Goal: Task Accomplishment & Management: Complete application form

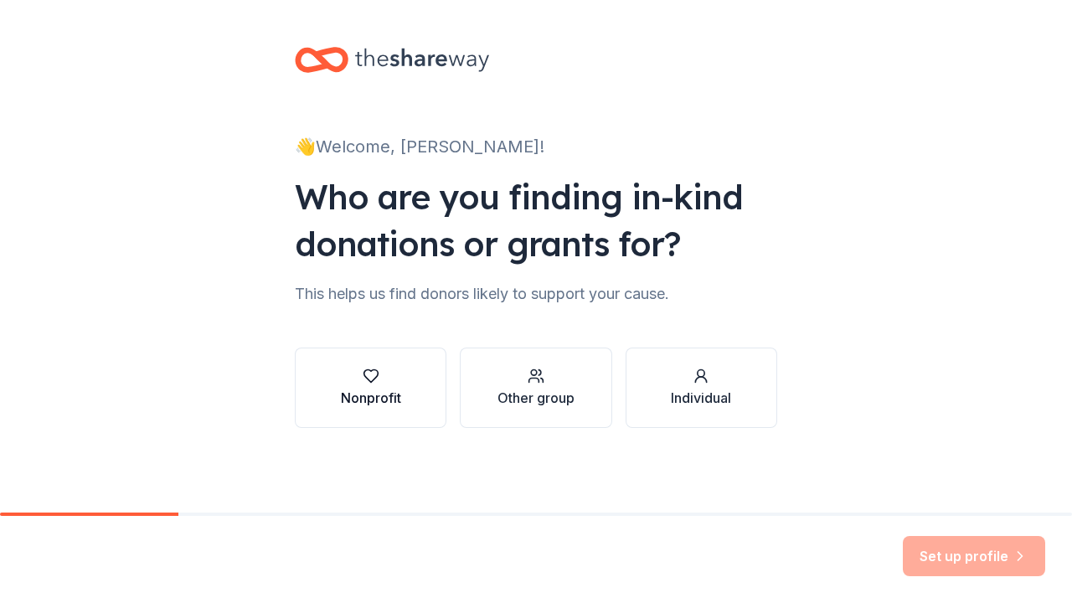
click at [393, 392] on div "Nonprofit" at bounding box center [371, 398] width 60 height 20
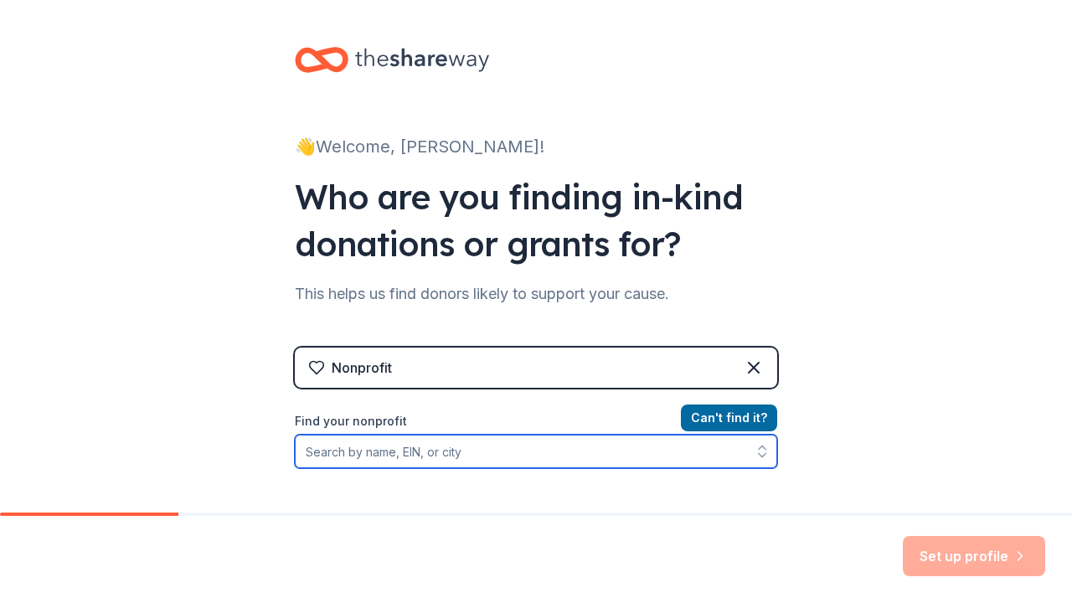
click at [531, 467] on input "Find your nonprofit" at bounding box center [536, 450] width 482 height 33
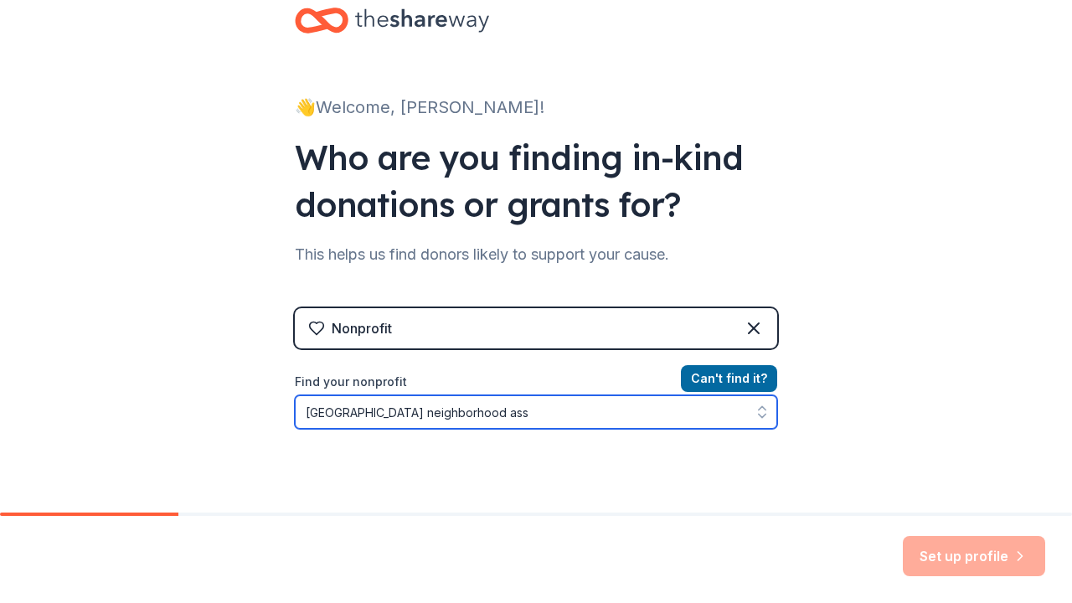
type input "Frogtown neighborhood association"
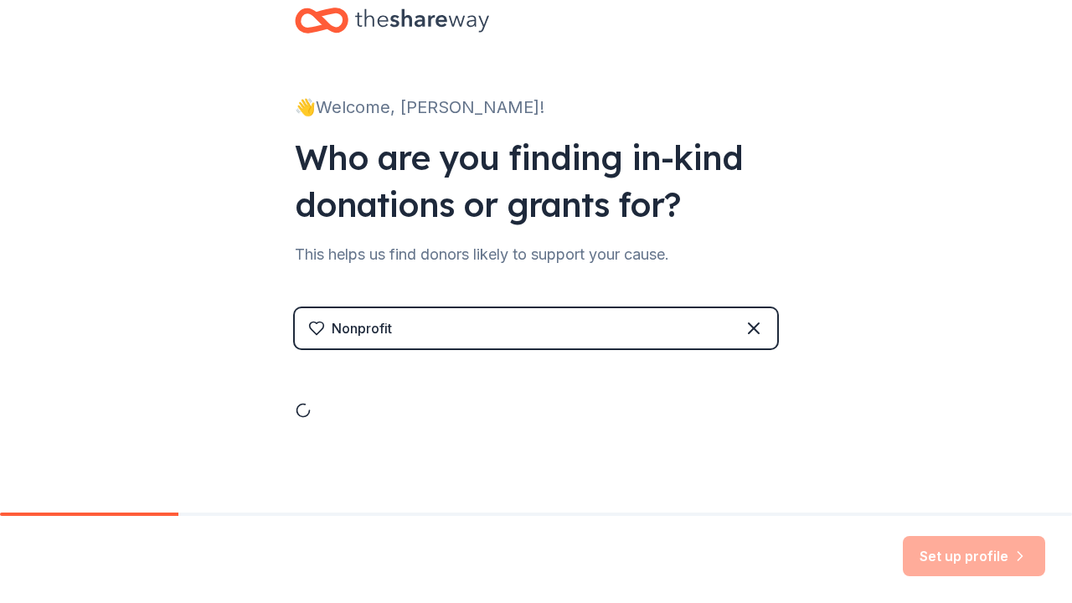
drag, startPoint x: 531, startPoint y: 465, endPoint x: 473, endPoint y: 458, distance: 58.2
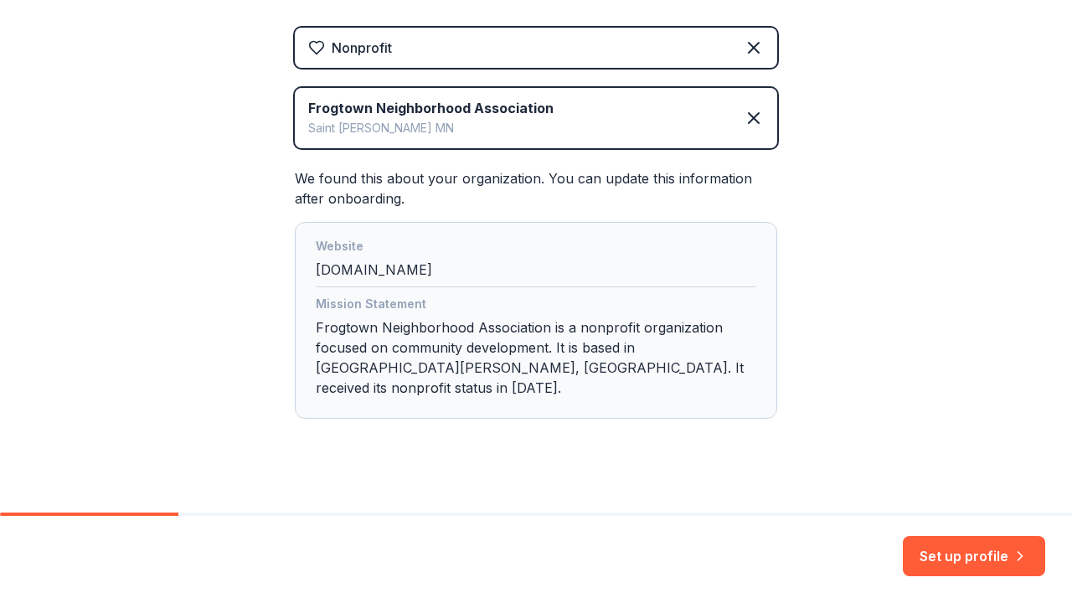
scroll to position [0, 0]
drag, startPoint x: 930, startPoint y: 582, endPoint x: 934, endPoint y: 568, distance: 14.0
click at [934, 568] on div "Set up profile" at bounding box center [536, 559] width 1072 height 87
click at [940, 558] on button "Set up profile" at bounding box center [973, 556] width 142 height 40
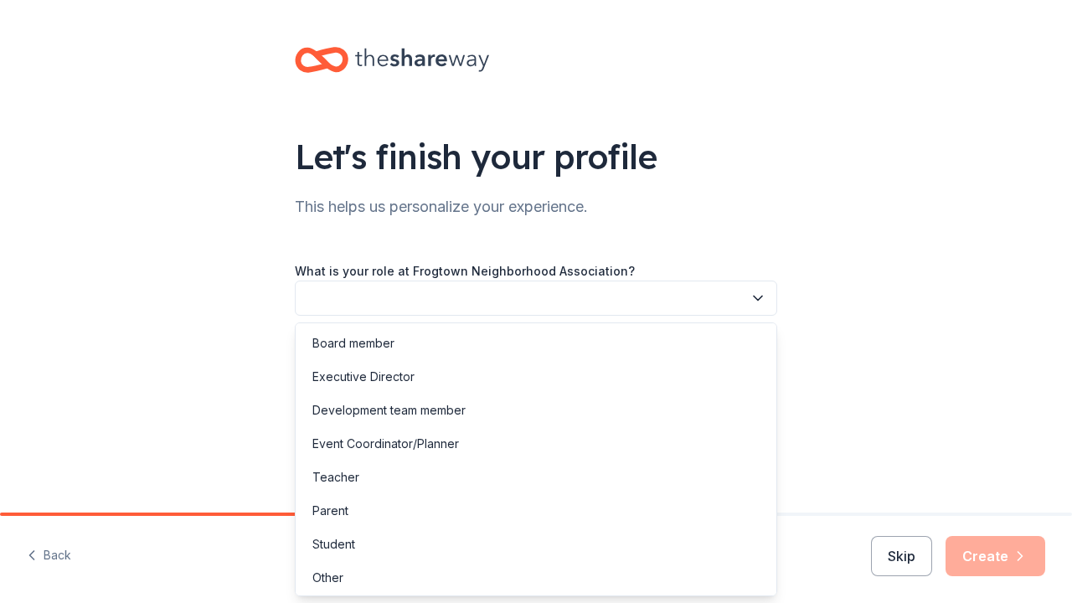
click at [539, 305] on button "button" at bounding box center [536, 297] width 482 height 35
click at [341, 573] on div "Other" at bounding box center [327, 575] width 31 height 20
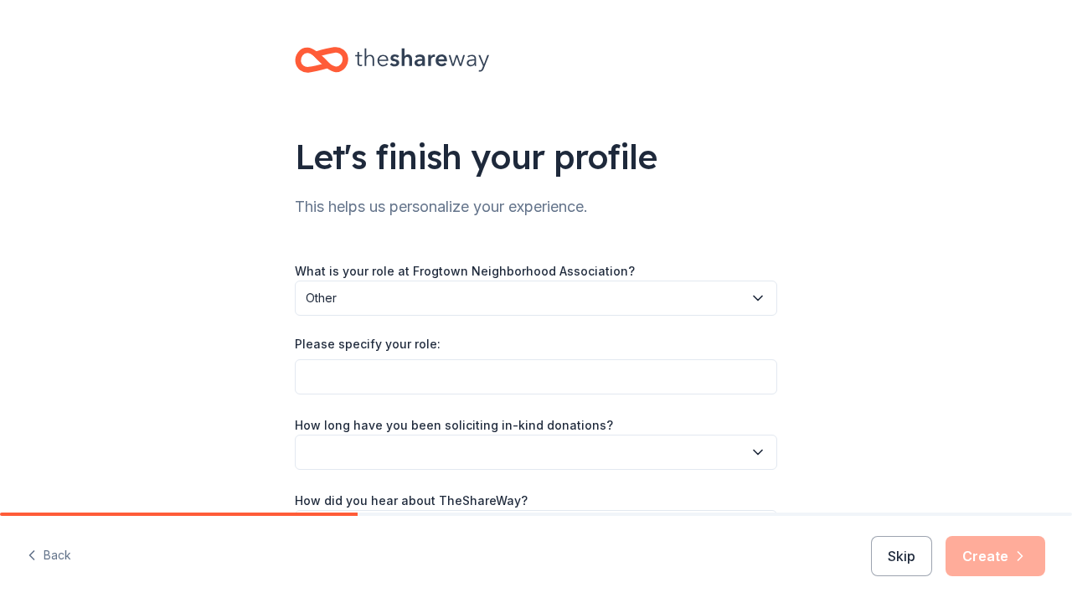
click at [397, 398] on div "What is your role at Frogtown Neighborhood Association? Other Please specify yo…" at bounding box center [536, 402] width 482 height 285
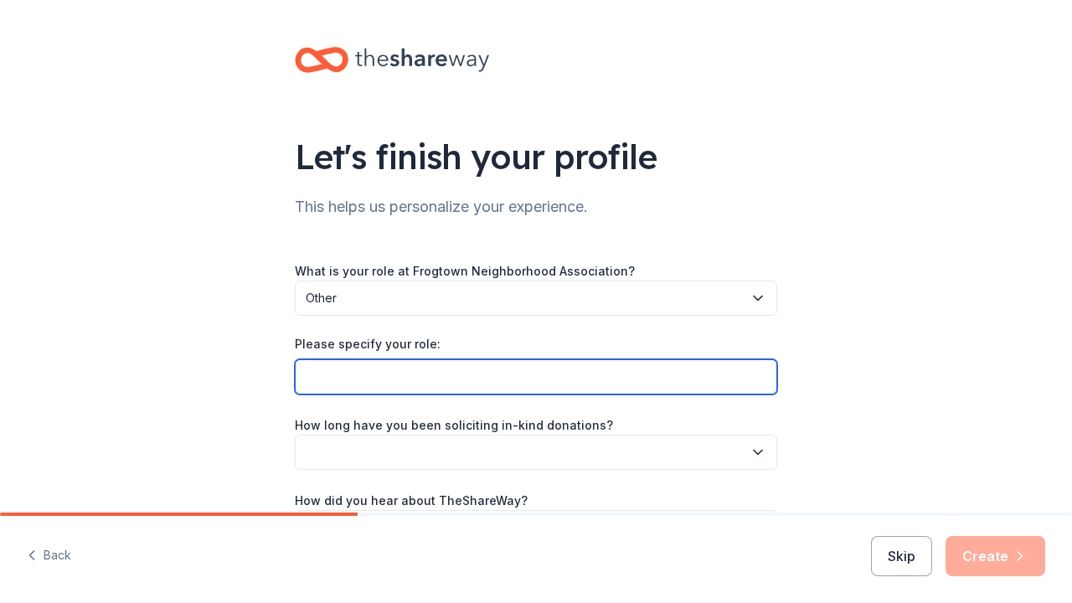
click at [399, 385] on input "Please specify your role:" at bounding box center [536, 376] width 482 height 35
type input "Office Manager"
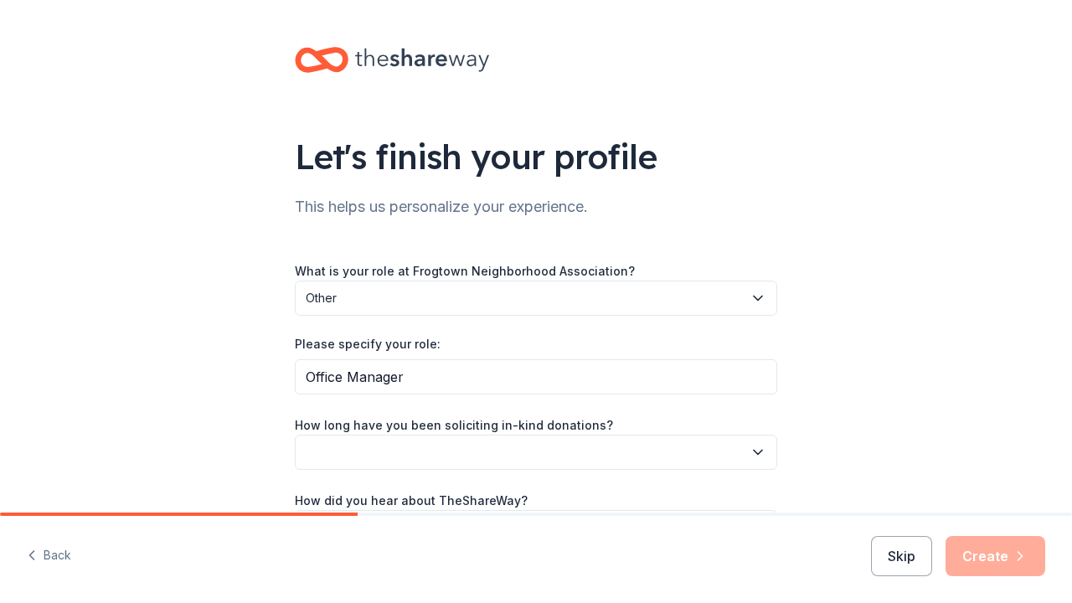
click at [470, 455] on button "button" at bounding box center [536, 451] width 482 height 35
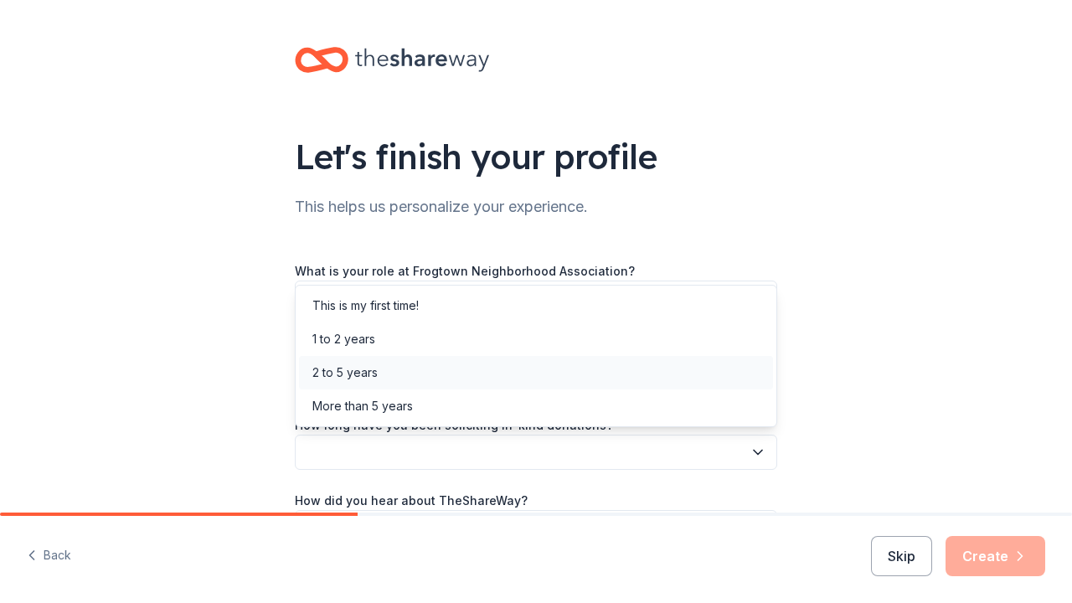
click at [362, 372] on div "2 to 5 years" at bounding box center [344, 372] width 65 height 20
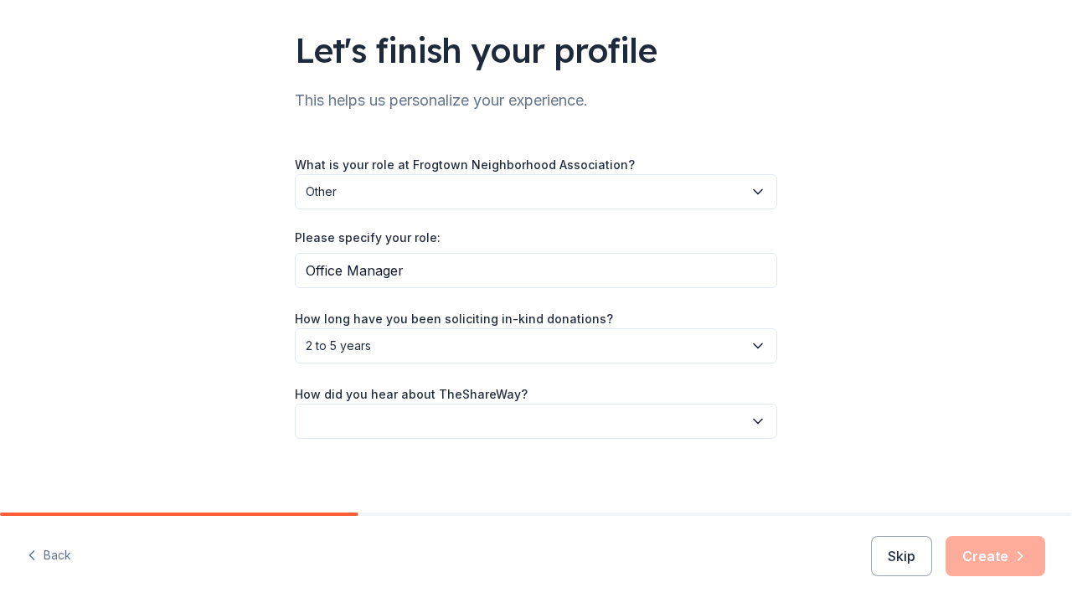
scroll to position [109, 0]
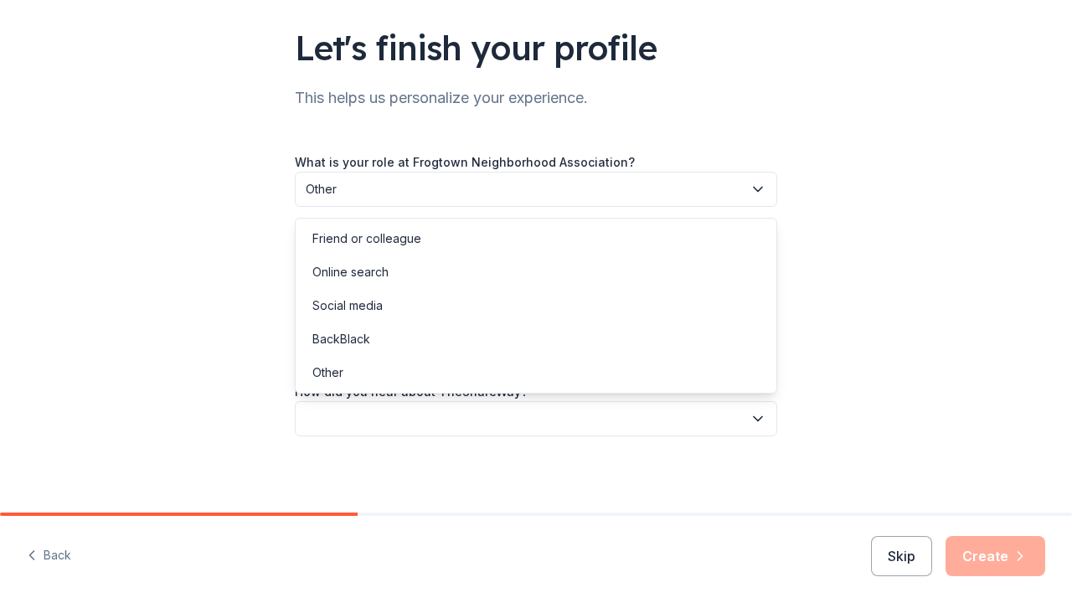
click at [621, 422] on button "button" at bounding box center [536, 418] width 482 height 35
click at [424, 286] on div "Online search" at bounding box center [536, 271] width 474 height 33
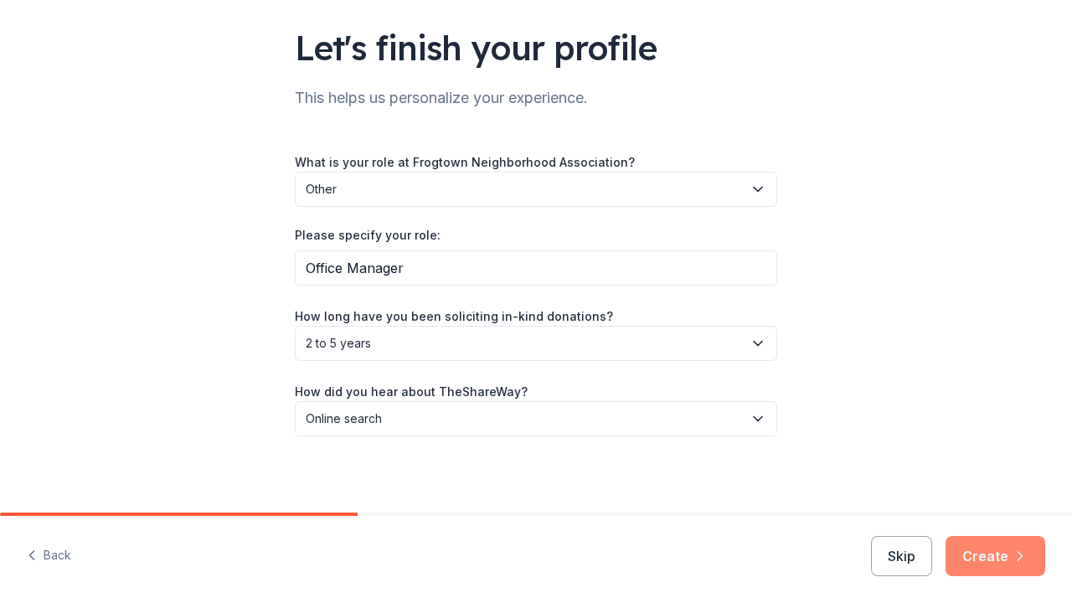
click at [979, 559] on button "Create" at bounding box center [995, 556] width 100 height 40
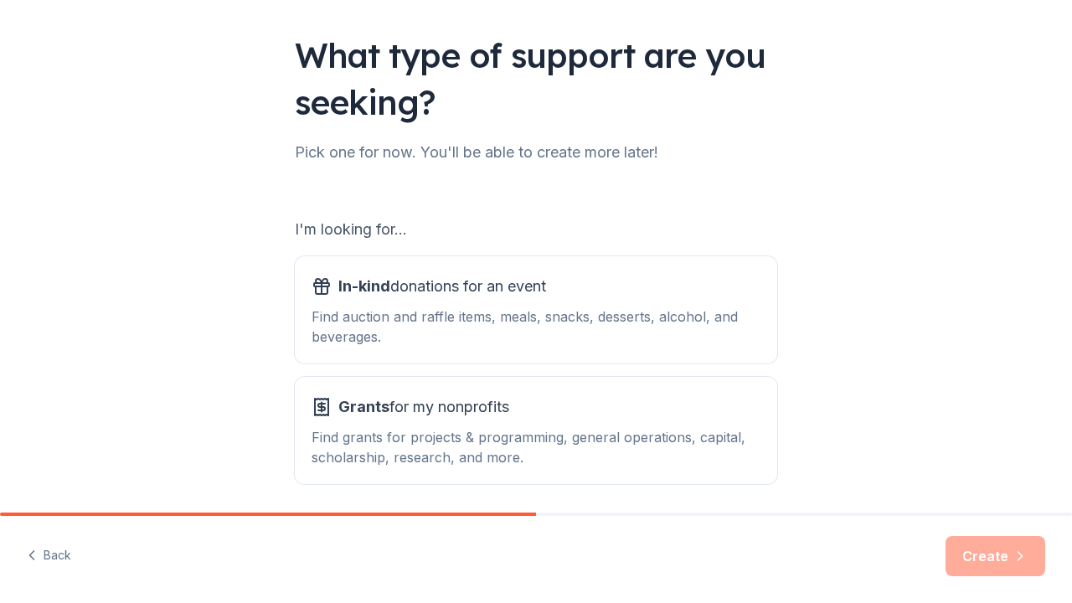
scroll to position [137, 0]
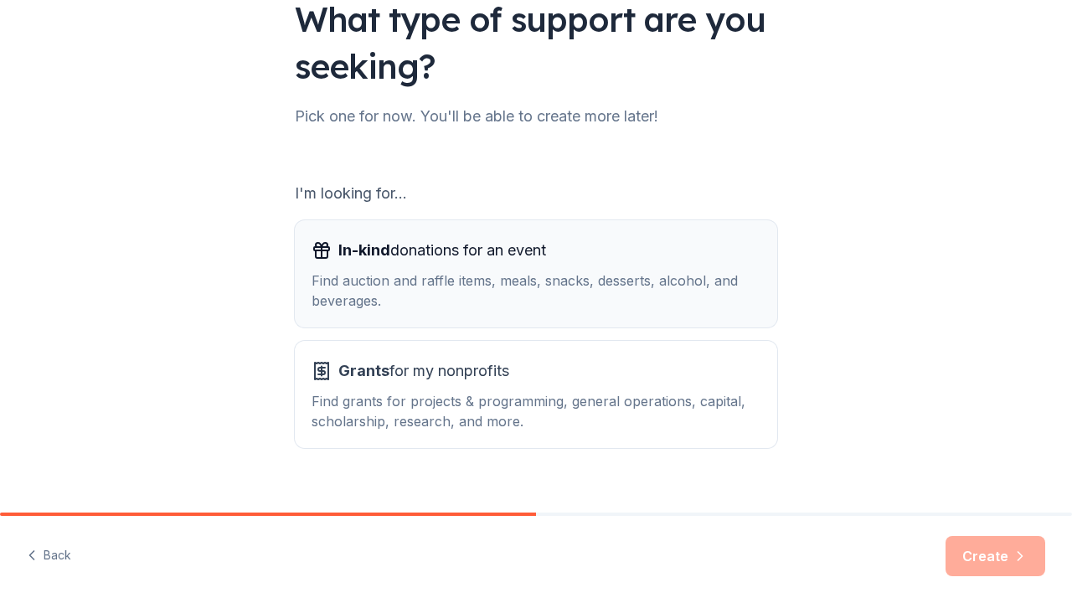
click at [629, 297] on div "Find auction and raffle items, meals, snacks, desserts, alcohol, and beverages." at bounding box center [535, 290] width 449 height 40
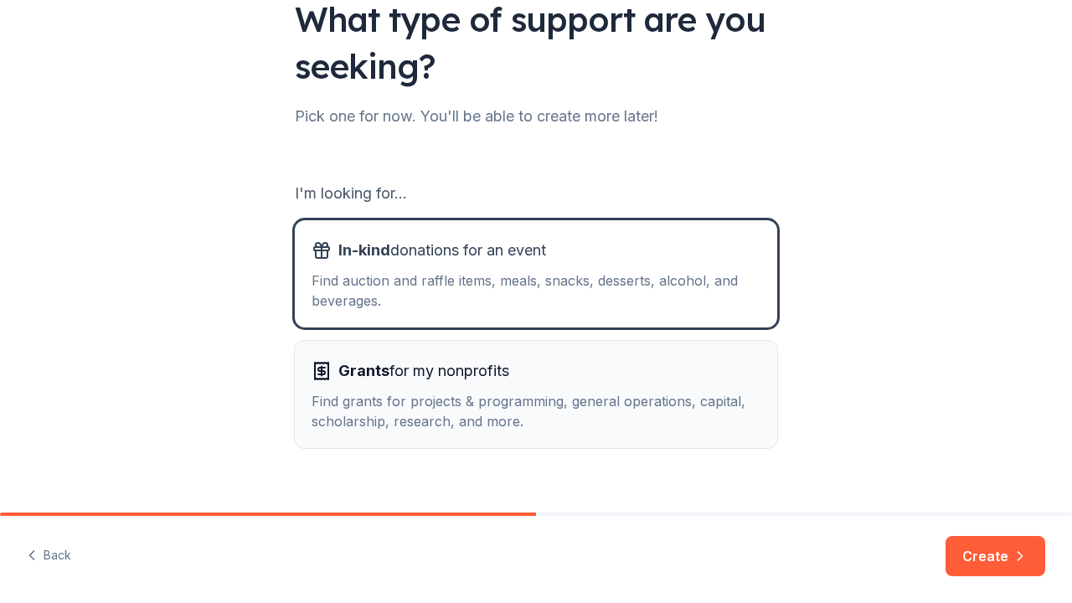
click at [700, 430] on button "Grants for my nonprofits Find grants for projects & programming, general operat…" at bounding box center [536, 394] width 482 height 107
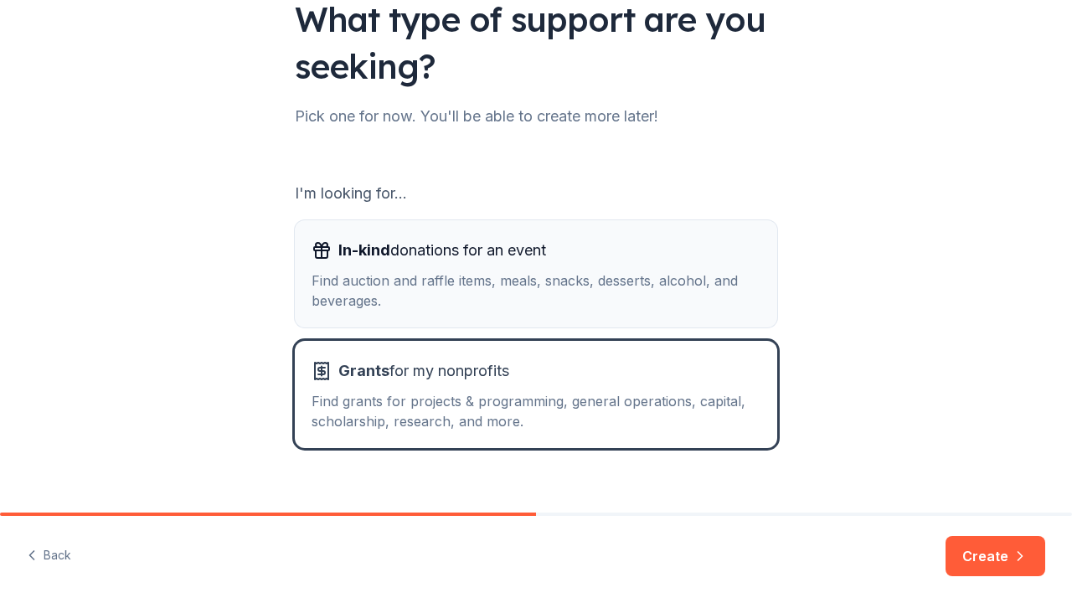
click at [741, 272] on div "Find auction and raffle items, meals, snacks, desserts, alcohol, and beverages." at bounding box center [535, 290] width 449 height 40
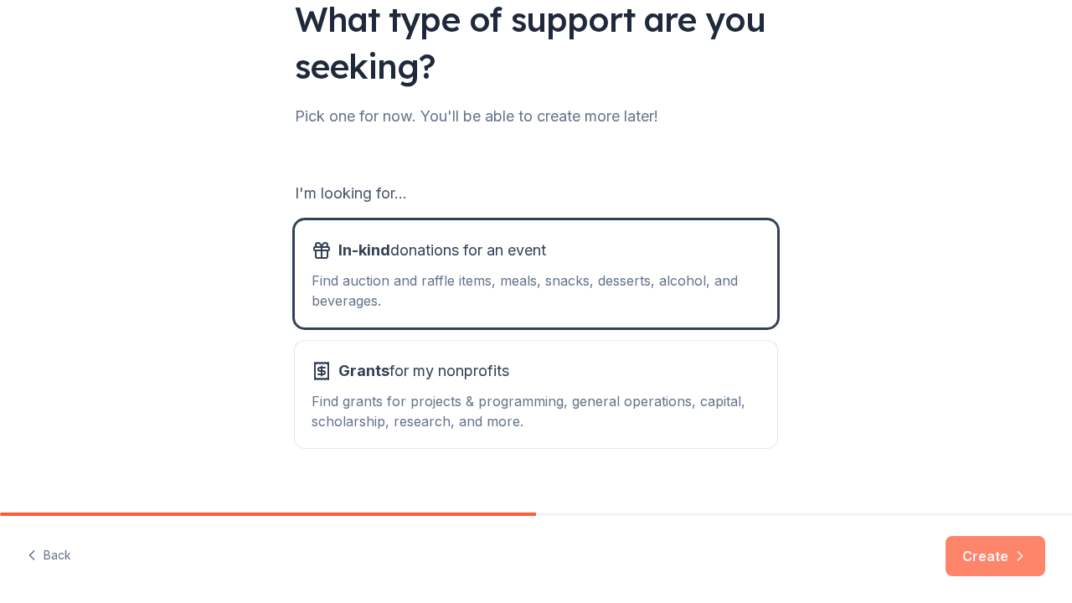
click at [1005, 543] on button "Create" at bounding box center [995, 556] width 100 height 40
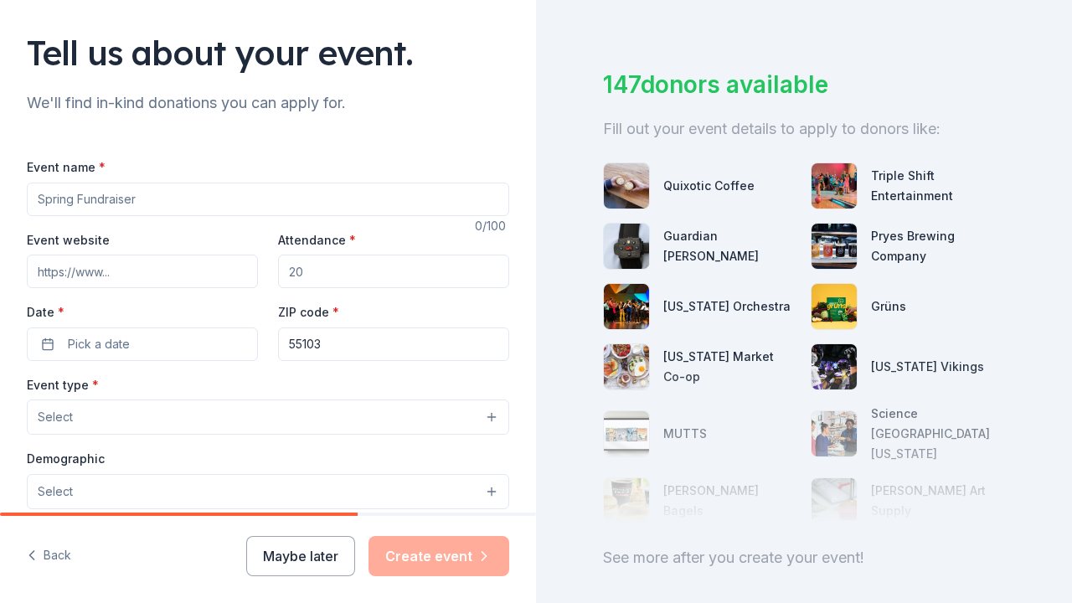
scroll to position [112, 0]
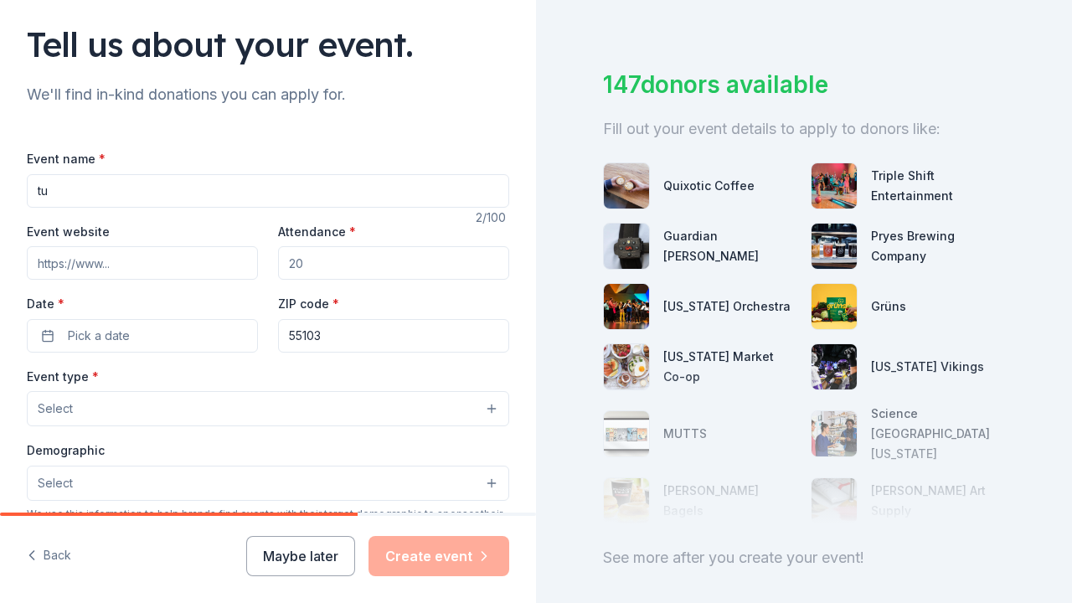
type input "t"
type input "Turkey donation"
click at [147, 270] on input "Event website" at bounding box center [142, 262] width 231 height 33
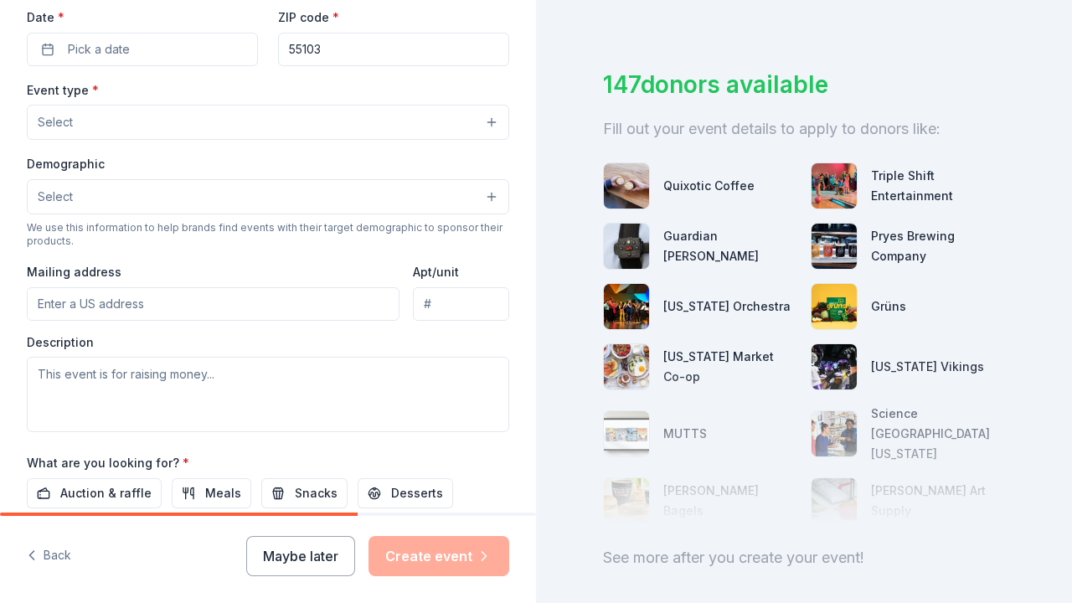
scroll to position [411, 0]
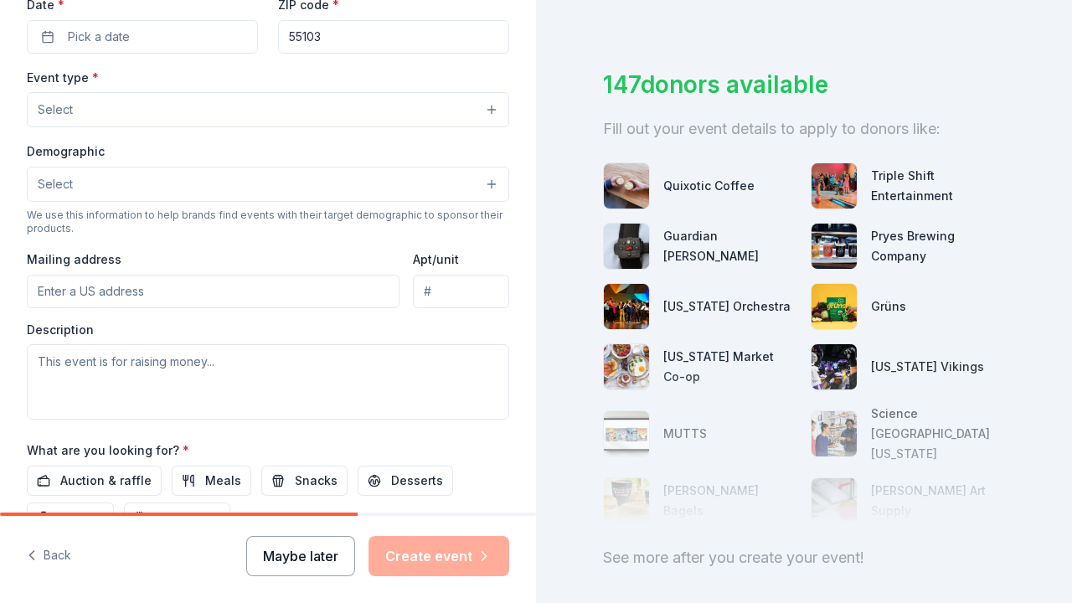
click at [293, 550] on button "Maybe later" at bounding box center [300, 556] width 109 height 40
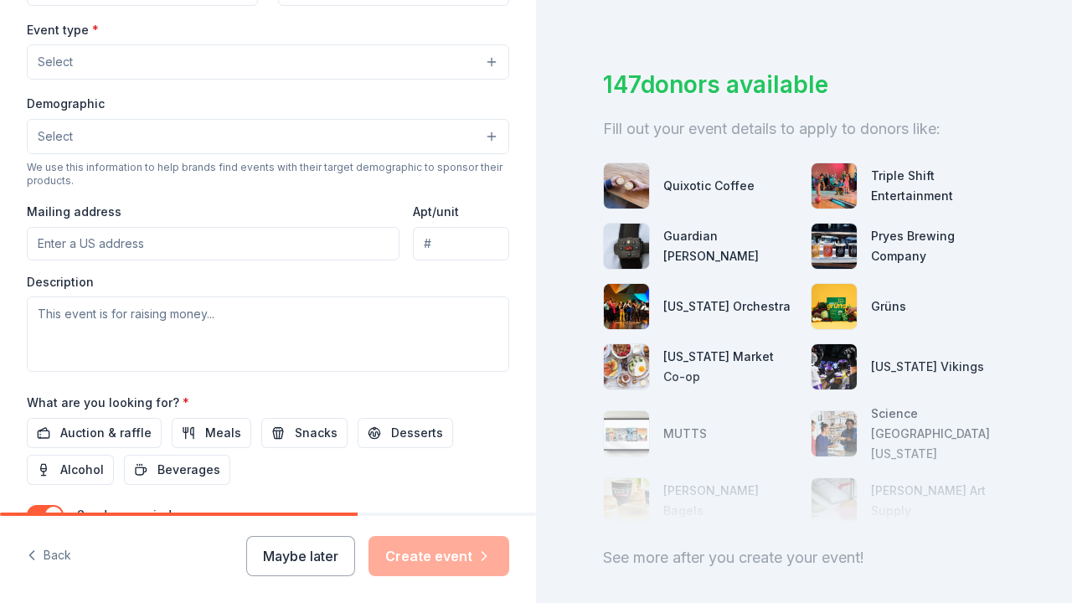
scroll to position [517, 0]
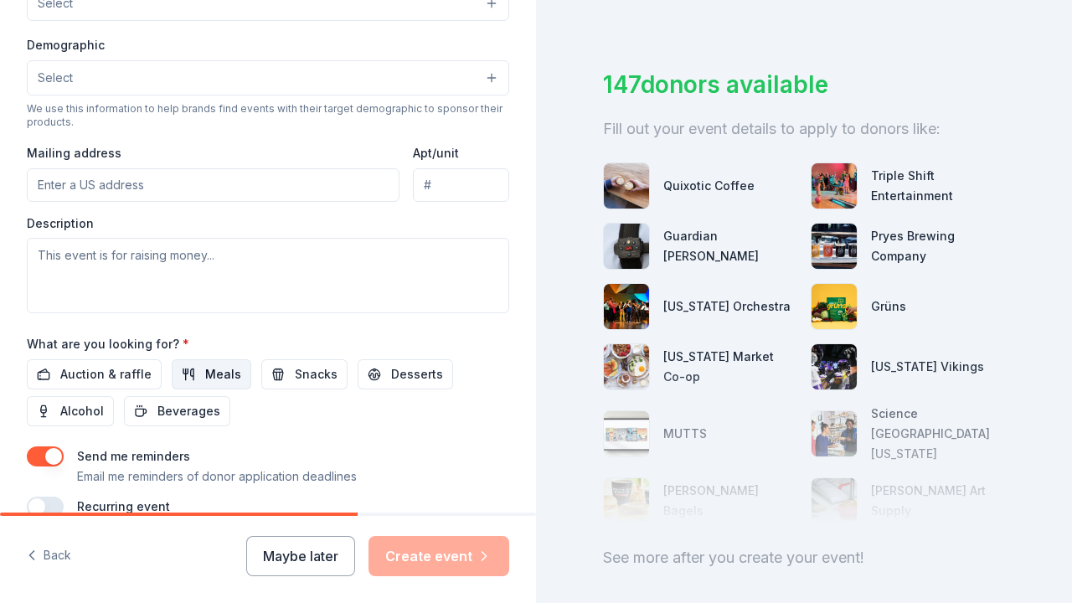
click at [215, 364] on span "Meals" at bounding box center [223, 374] width 36 height 20
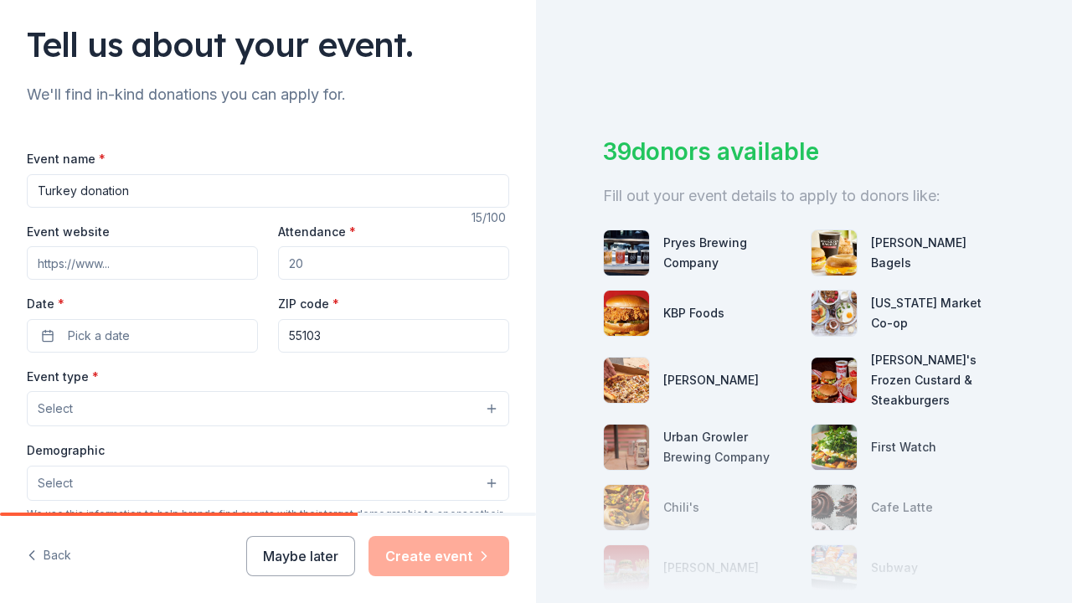
scroll to position [112, 0]
click at [338, 256] on input "Attendance *" at bounding box center [393, 262] width 231 height 33
type input "100"
click at [140, 335] on button "Pick a date" at bounding box center [142, 335] width 231 height 33
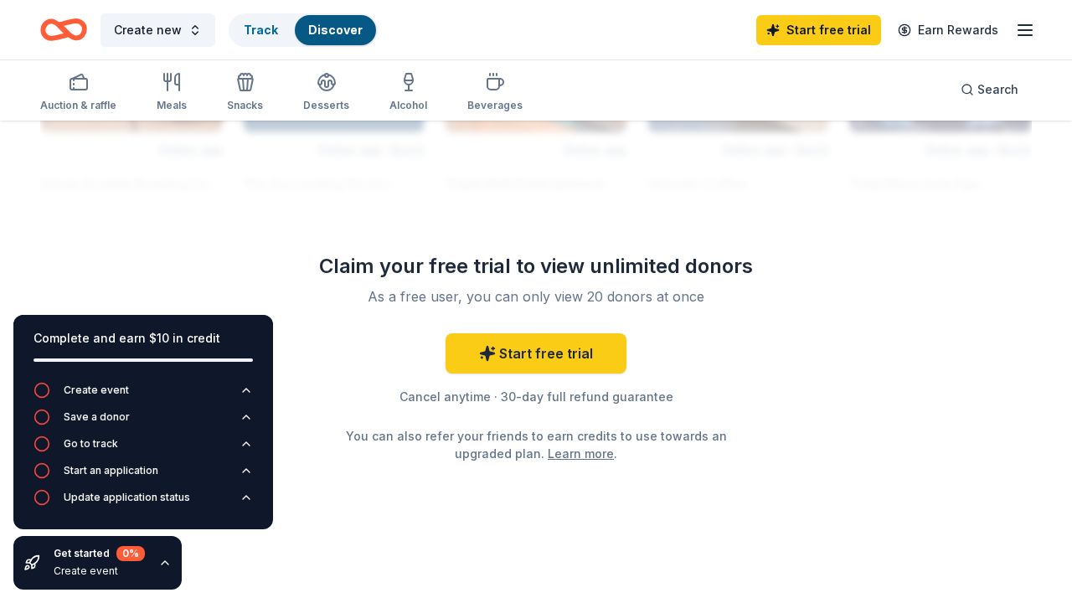
scroll to position [1621, 0]
click at [1028, 37] on icon "button" at bounding box center [1025, 30] width 20 height 20
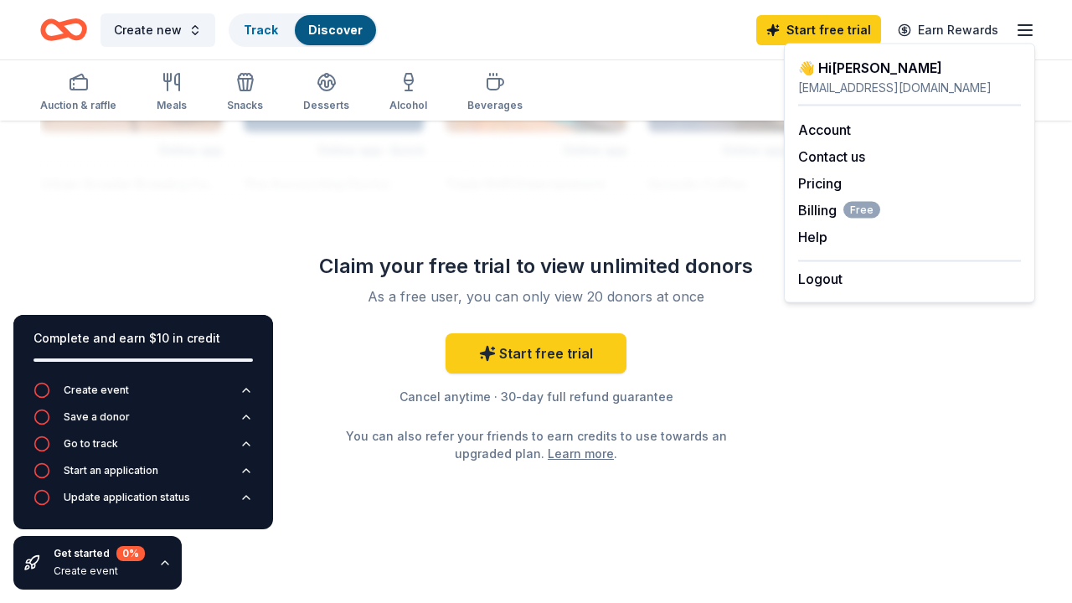
click at [314, 32] on link "Discover" at bounding box center [335, 30] width 54 height 14
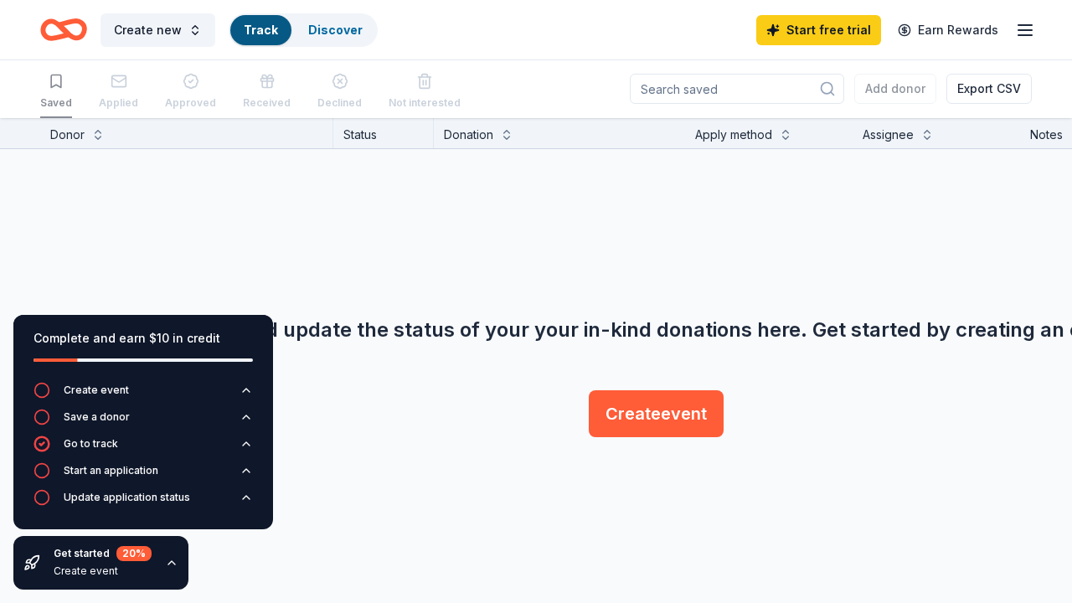
scroll to position [1, 0]
drag, startPoint x: 365, startPoint y: 90, endPoint x: 271, endPoint y: 85, distance: 93.9
click at [272, 82] on div "Saved Applied Approved Received Declined Not interested" at bounding box center [250, 92] width 420 height 52
click at [655, 97] on input at bounding box center [737, 89] width 214 height 30
type input "turkeys"
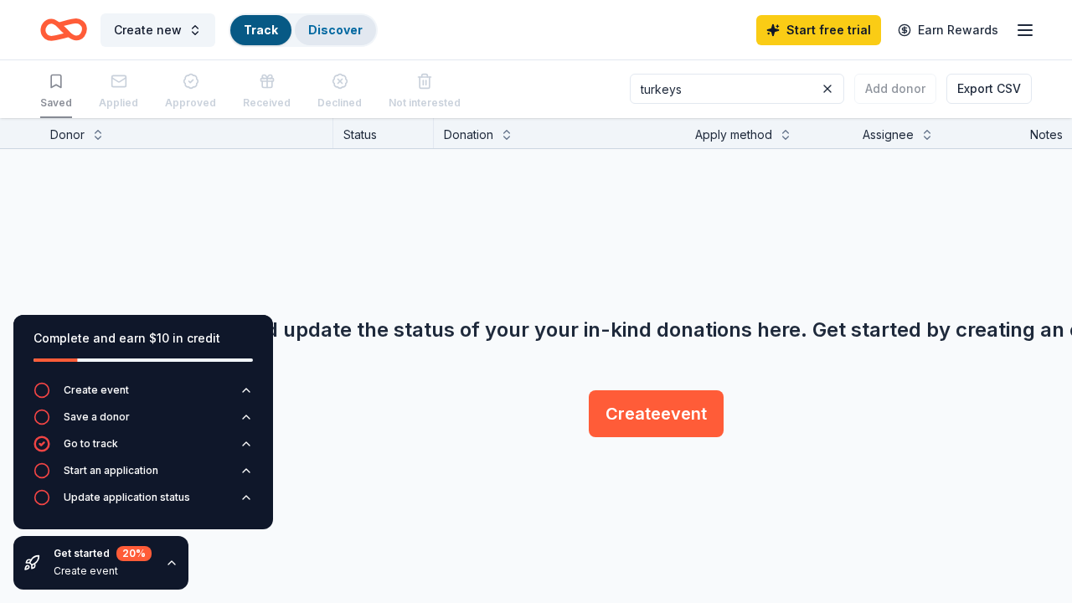
click at [332, 28] on link "Discover" at bounding box center [335, 30] width 54 height 14
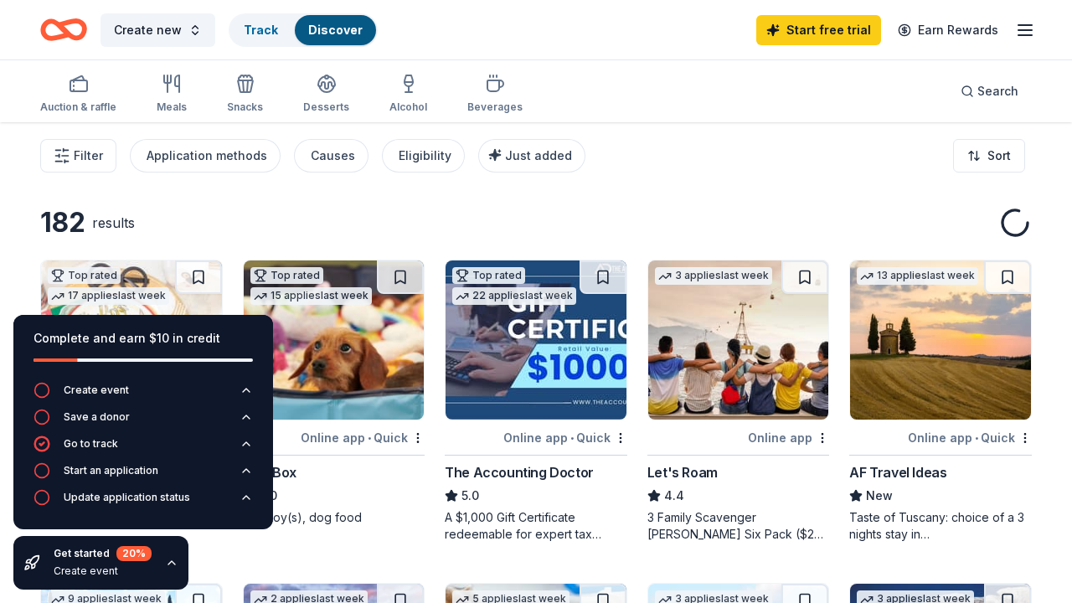
click at [332, 28] on link "Discover" at bounding box center [335, 30] width 54 height 14
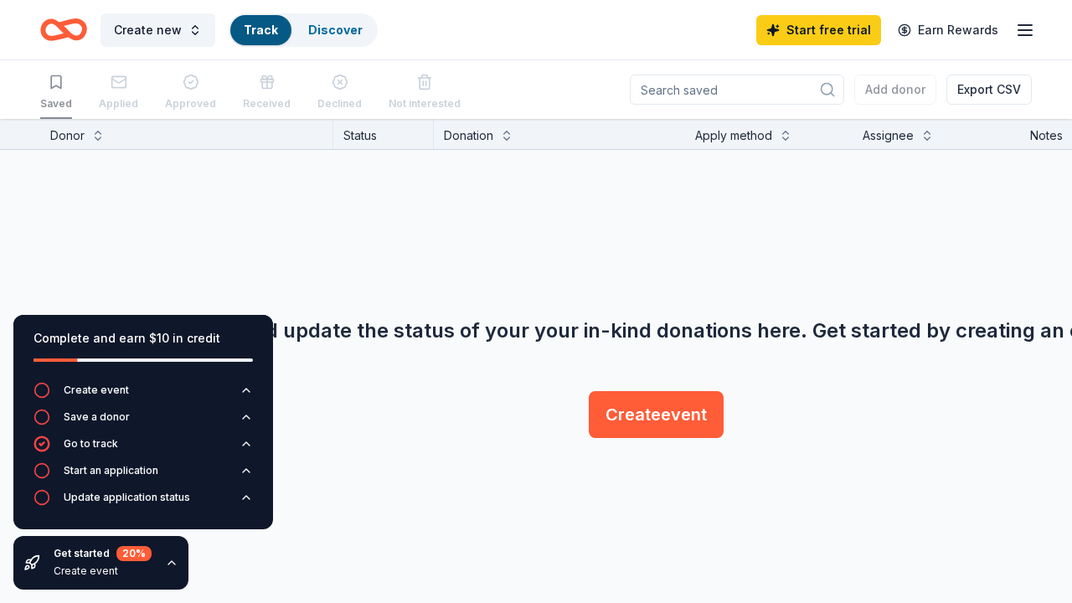
click at [794, 86] on input at bounding box center [737, 90] width 214 height 30
type input "tu"
